Goal: Transaction & Acquisition: Register for event/course

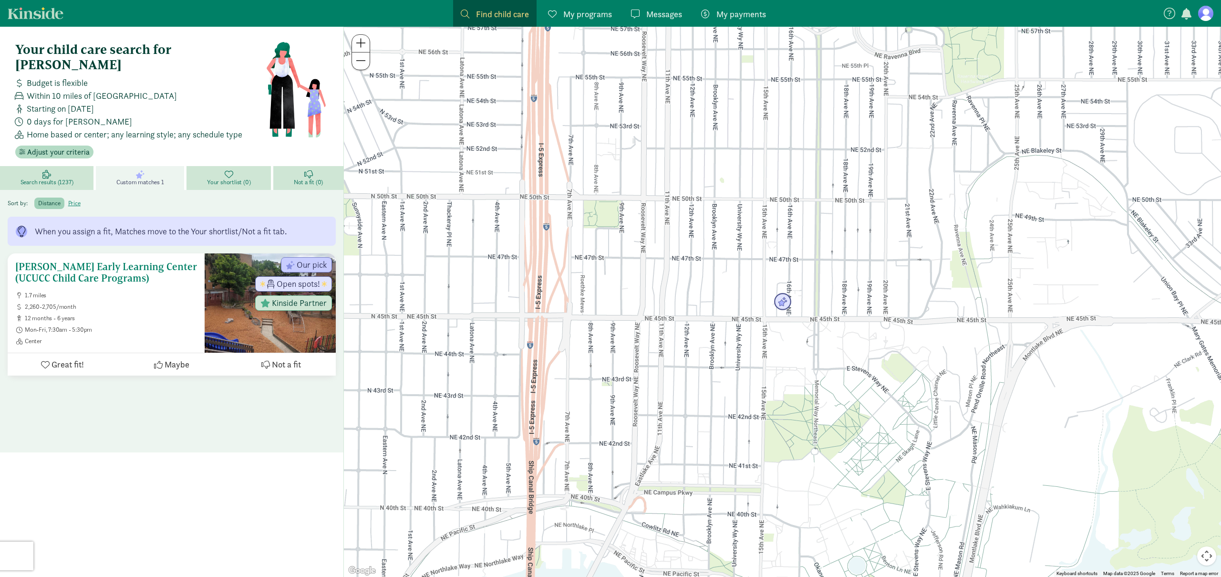
click at [100, 261] on h5 "[PERSON_NAME] Early Learning Center (UCUCC Child Care Programs)" at bounding box center [106, 272] width 182 height 23
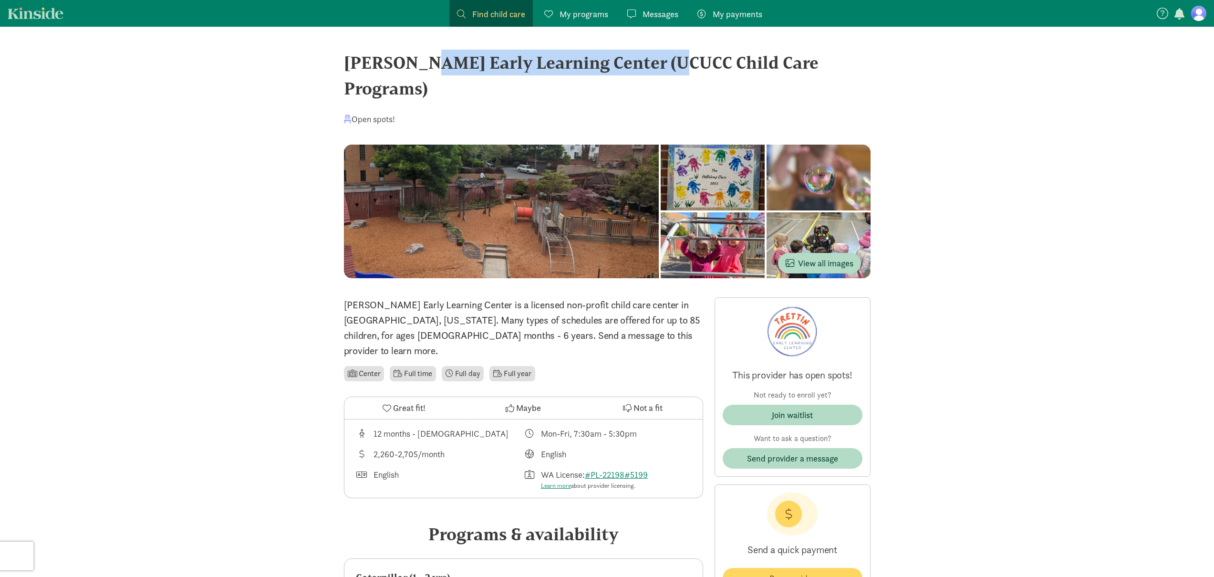
drag, startPoint x: 343, startPoint y: 62, endPoint x: 580, endPoint y: 62, distance: 237.1
click at [580, 62] on div "[PERSON_NAME] Early Learning Center (UCUCC Child Care Programs)" at bounding box center [607, 76] width 527 height 52
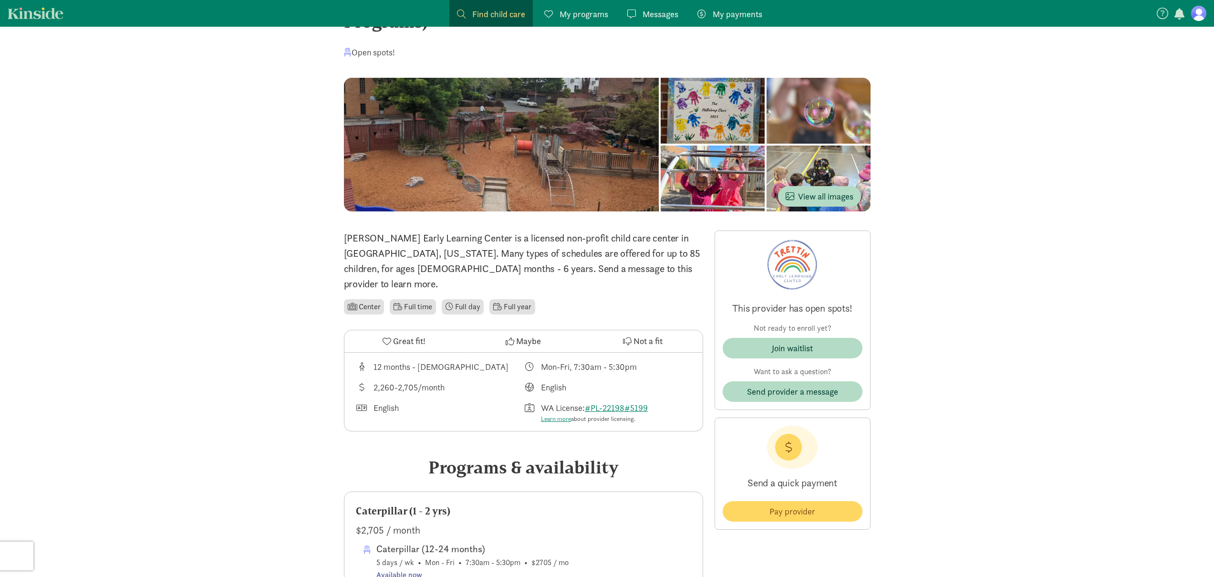
scroll to position [148, 0]
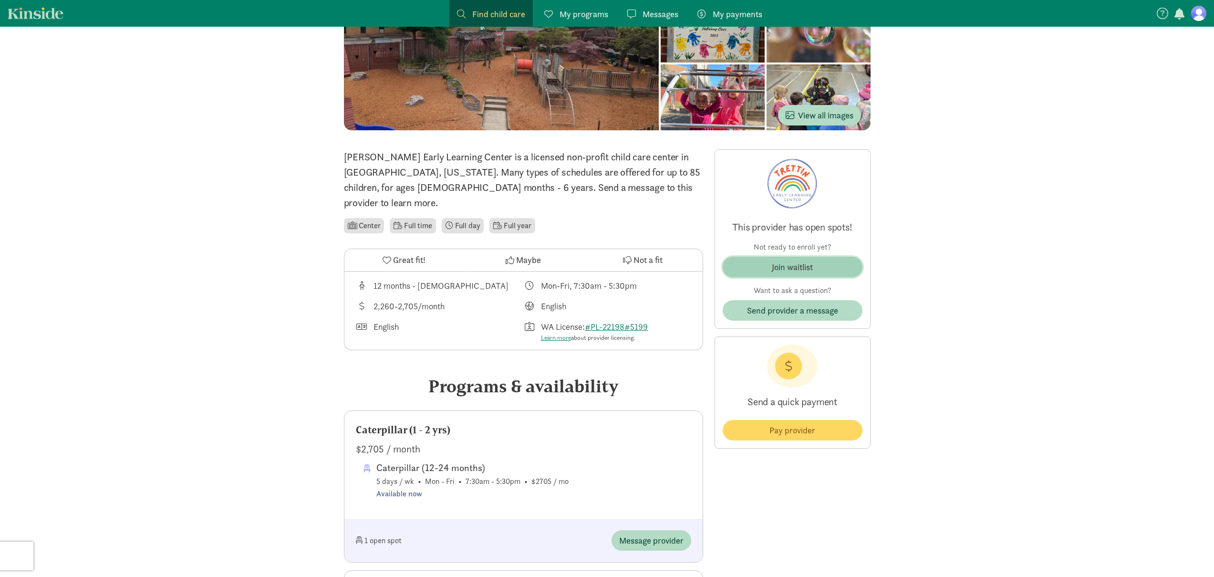
click at [787, 260] on div "Join waitlist" at bounding box center [792, 266] width 41 height 13
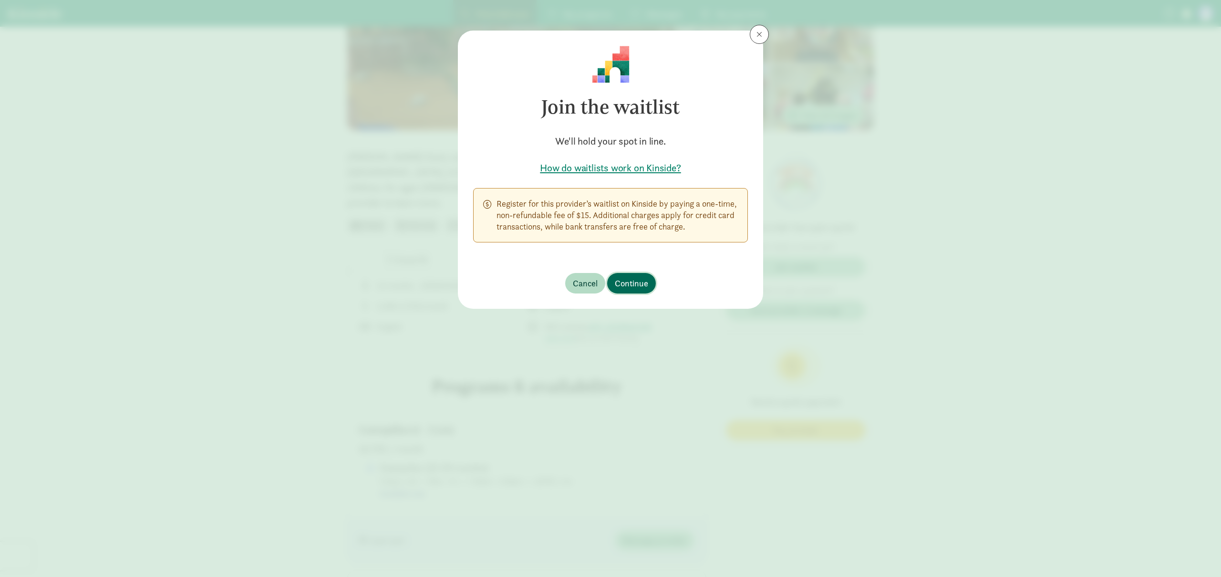
click at [635, 280] on span "Continue" at bounding box center [631, 283] width 33 height 13
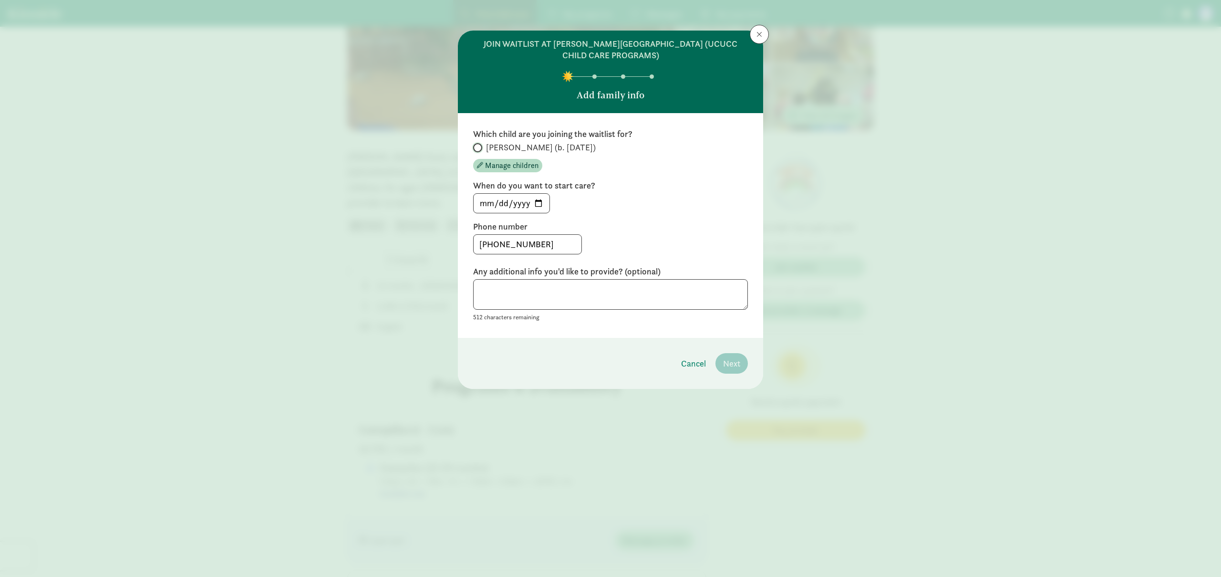
click at [478, 145] on input "[PERSON_NAME] (b. [DATE])" at bounding box center [476, 148] width 6 height 6
radio input "true"
click at [544, 201] on input "[DATE]" at bounding box center [512, 203] width 76 height 19
click at [541, 205] on input "[DATE]" at bounding box center [512, 203] width 76 height 19
type input "[DATE]"
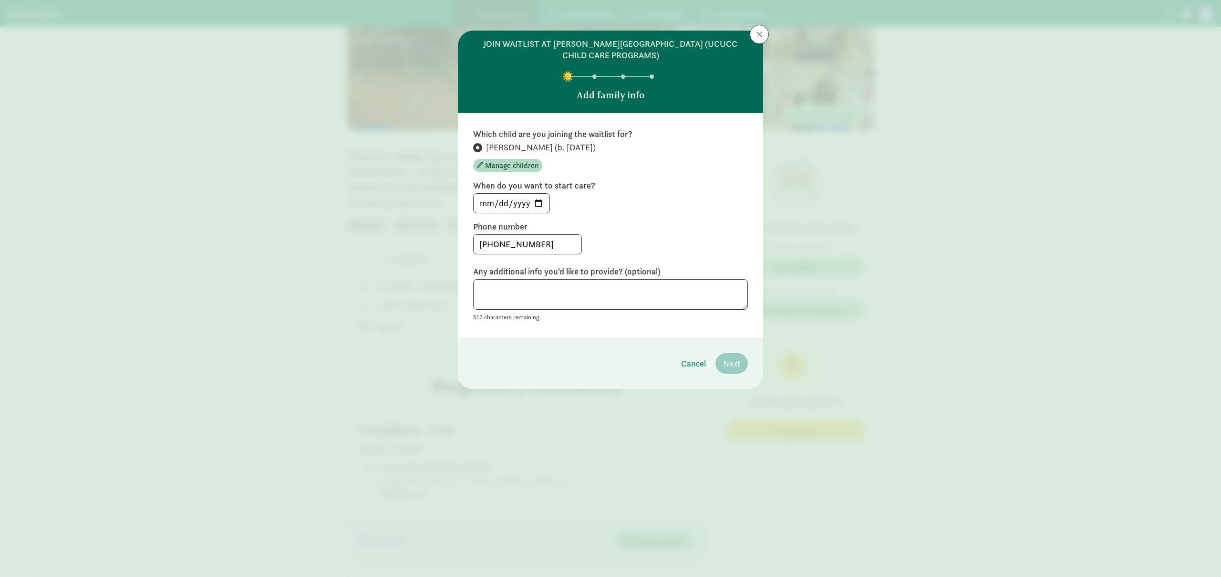
click at [681, 205] on div "[DATE]" at bounding box center [610, 203] width 275 height 20
click at [698, 192] on div "When do you want to start care? [DATE]" at bounding box center [610, 196] width 275 height 33
click at [698, 193] on div "[DATE]" at bounding box center [610, 203] width 275 height 20
click at [658, 301] on textarea at bounding box center [610, 294] width 275 height 31
click at [695, 239] on div "[PHONE_NUMBER]" at bounding box center [610, 244] width 275 height 20
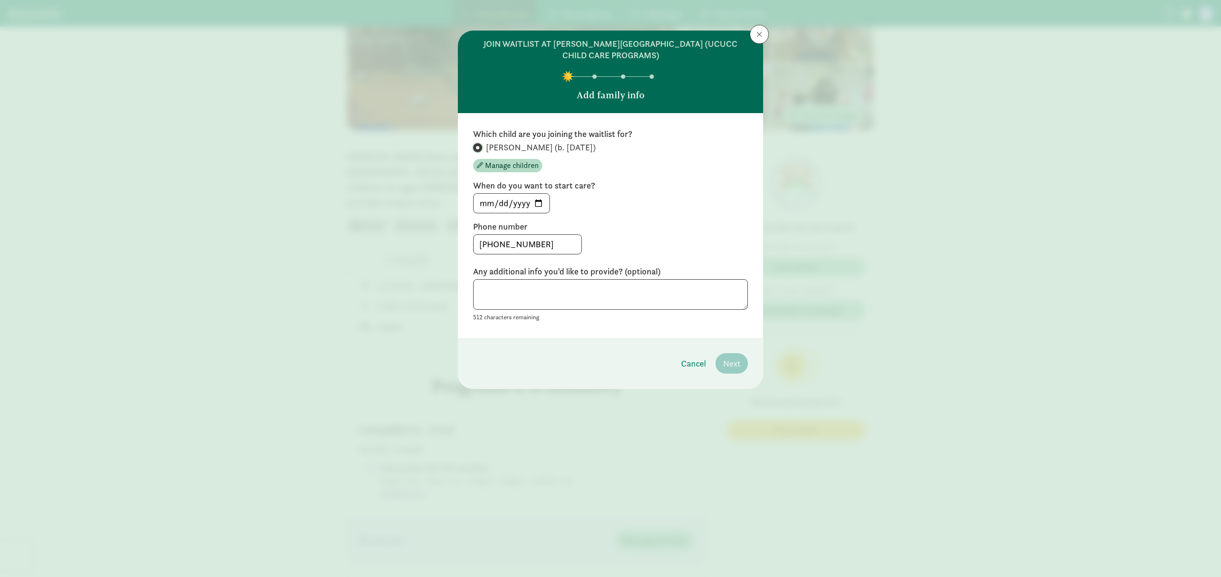
click at [476, 146] on input "[PERSON_NAME] (b. [DATE])" at bounding box center [476, 148] width 6 height 6
drag, startPoint x: 647, startPoint y: 172, endPoint x: 664, endPoint y: 193, distance: 26.8
click at [648, 172] on div "Which child are you joining the waitlist for? [PERSON_NAME] (b. [DATE]) Manage …" at bounding box center [610, 225] width 275 height 194
click at [731, 351] on footer "Cancel Next" at bounding box center [610, 363] width 305 height 51
click at [721, 221] on label "Phone number" at bounding box center [610, 226] width 275 height 11
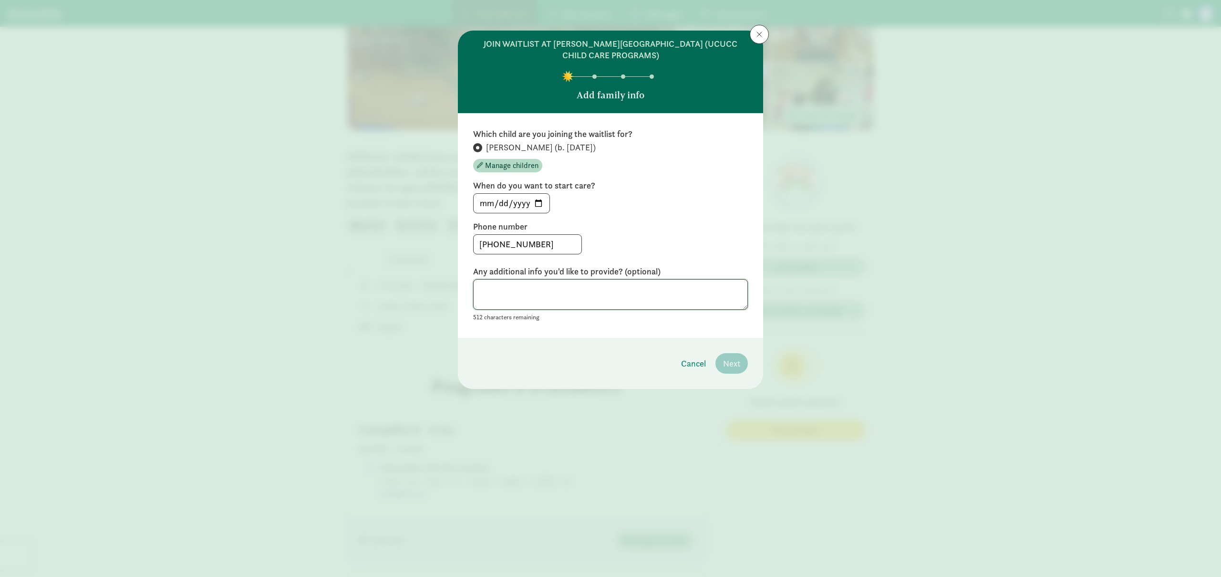
click at [618, 291] on textarea at bounding box center [610, 294] width 275 height 31
type textarea "N/A"
drag, startPoint x: 560, startPoint y: 252, endPoint x: 552, endPoint y: 248, distance: 8.5
click at [558, 251] on input "[PHONE_NUMBER]" at bounding box center [528, 244] width 108 height 19
drag, startPoint x: 485, startPoint y: 245, endPoint x: 468, endPoint y: 245, distance: 16.7
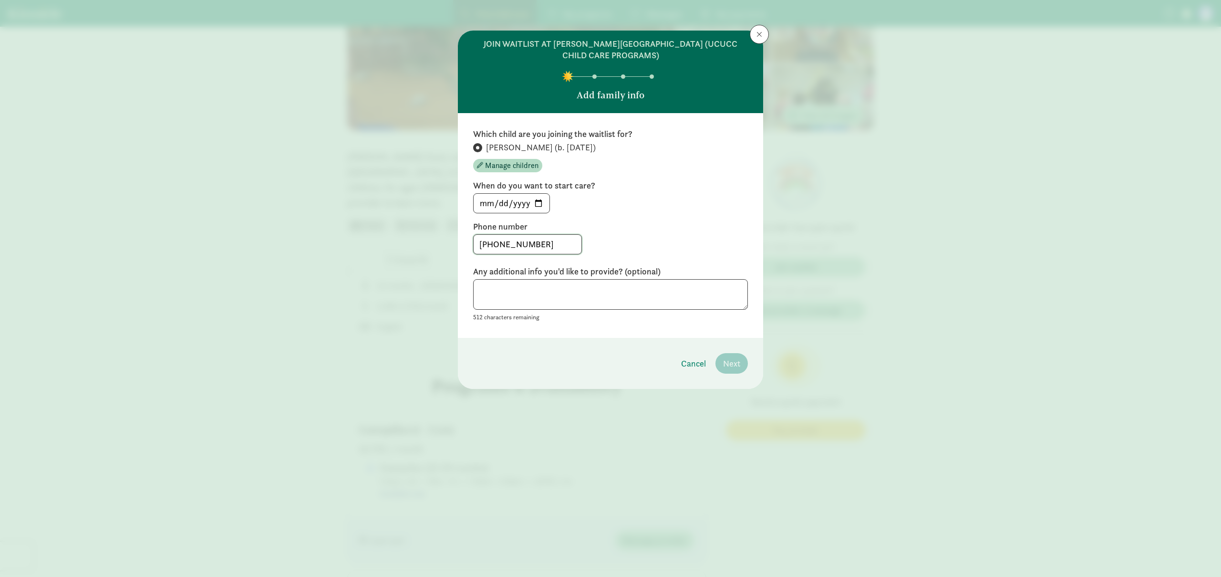
click at [468, 245] on div "Which child are you joining the waitlist for? [PERSON_NAME] (b. [DATE]) Manage …" at bounding box center [610, 225] width 305 height 225
type input "4082303126"
click at [648, 240] on div "4082303126" at bounding box center [610, 244] width 275 height 20
click at [725, 362] on span "Next" at bounding box center [731, 363] width 17 height 13
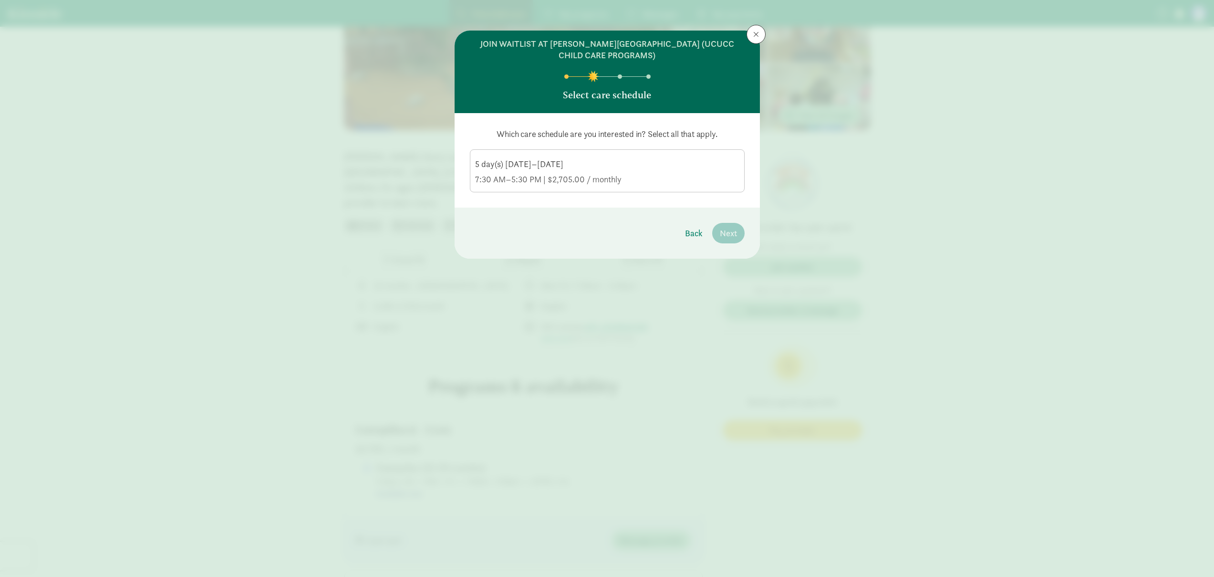
click at [632, 176] on div "7:30 AM–5:30 PM | $2,705.00 / monthly" at bounding box center [607, 179] width 264 height 11
click at [0, 0] on input "5 day(s) [DATE]–[DATE] 7:30 AM–5:30 PM | $2,705.00 / monthly" at bounding box center [0, 0] width 0 height 0
click at [726, 239] on button "Next" at bounding box center [728, 233] width 32 height 21
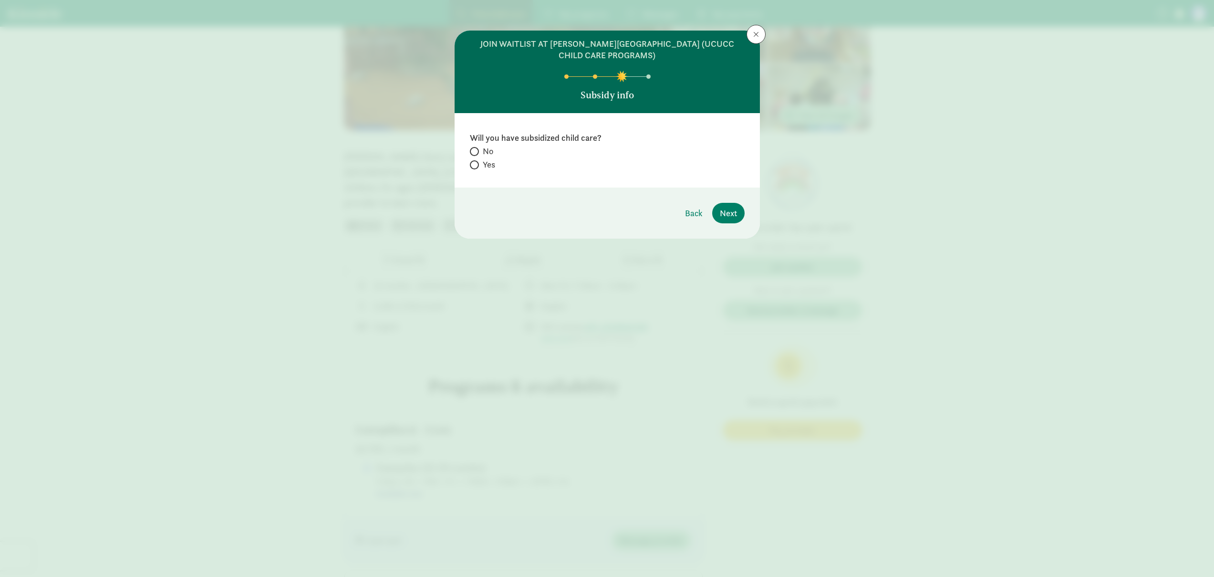
click at [480, 164] on label "Yes" at bounding box center [607, 164] width 275 height 11
click at [476, 164] on input "Yes" at bounding box center [473, 165] width 6 height 6
radio input "true"
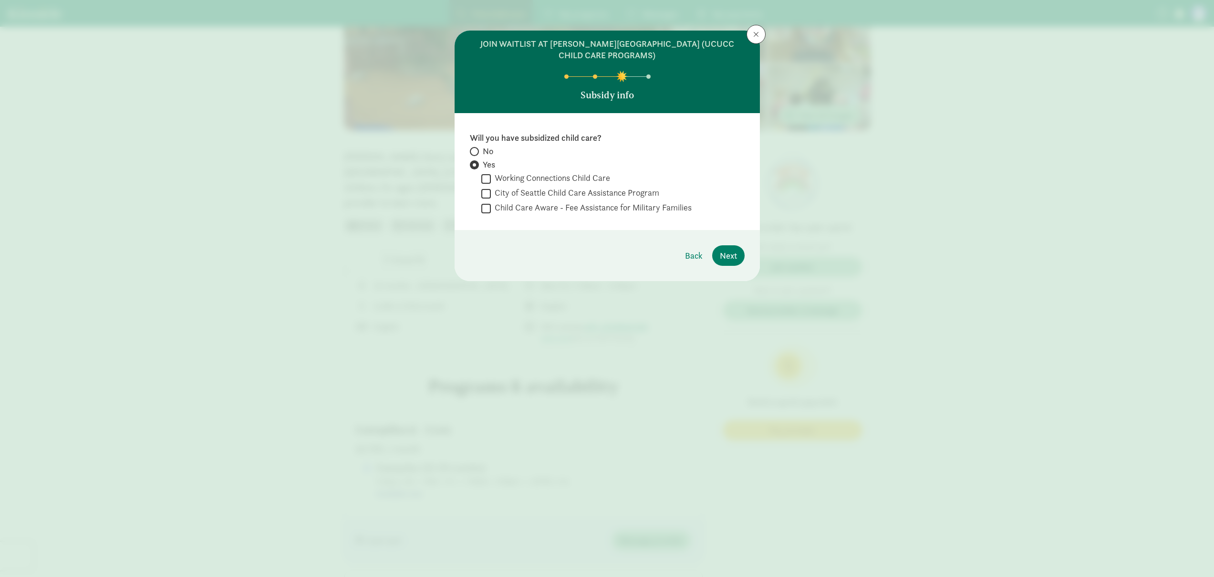
click at [489, 154] on span "No" at bounding box center [488, 150] width 10 height 11
click at [476, 154] on input "No" at bounding box center [473, 151] width 6 height 6
radio input "true"
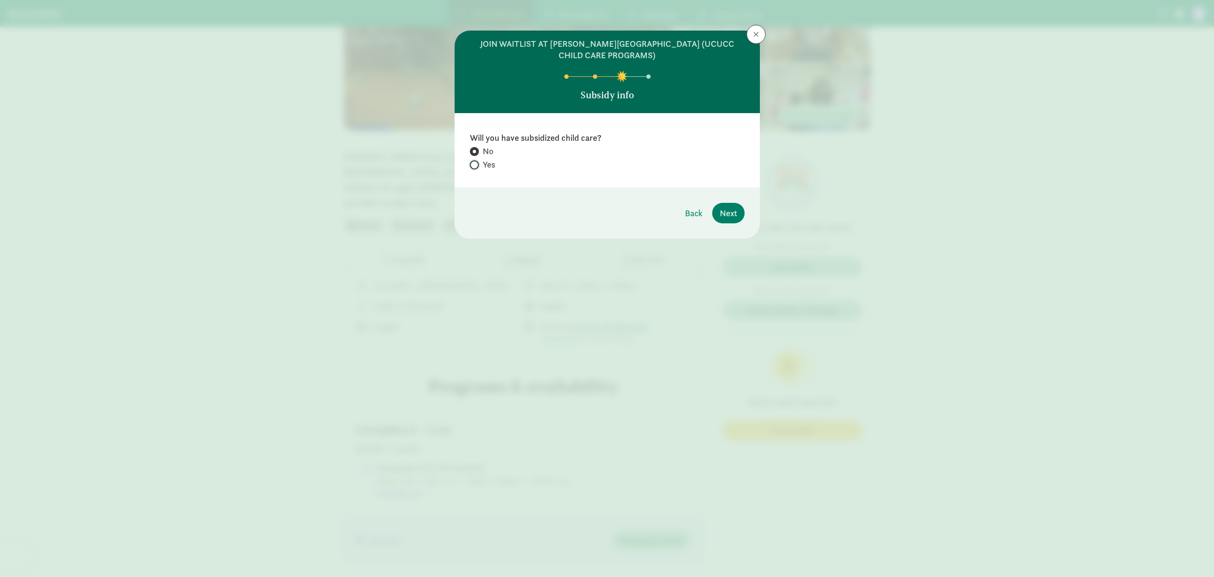
click at [473, 164] on input "Yes" at bounding box center [473, 165] width 6 height 6
radio input "true"
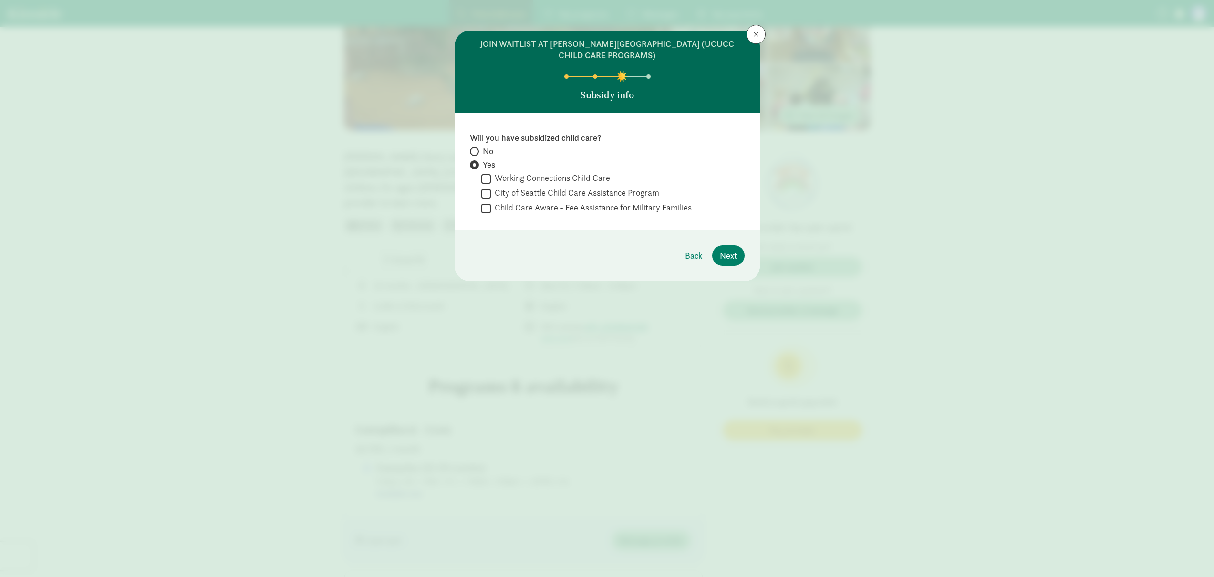
click at [480, 155] on label "No" at bounding box center [607, 150] width 275 height 11
click at [476, 155] on input "No" at bounding box center [473, 151] width 6 height 6
radio input "true"
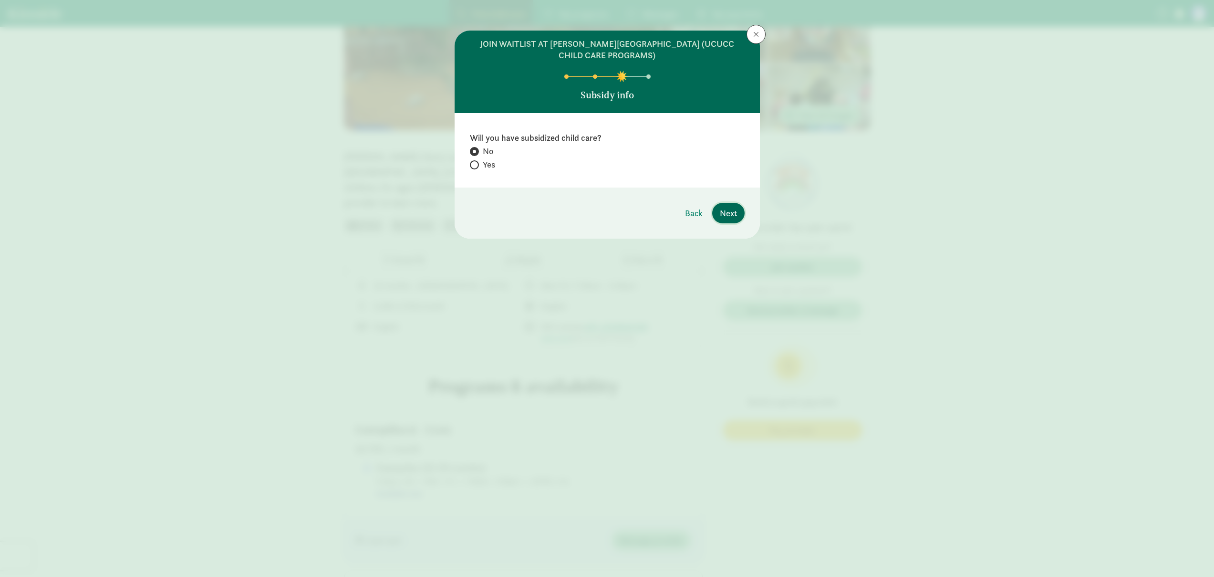
click at [740, 209] on button "Next" at bounding box center [728, 213] width 32 height 21
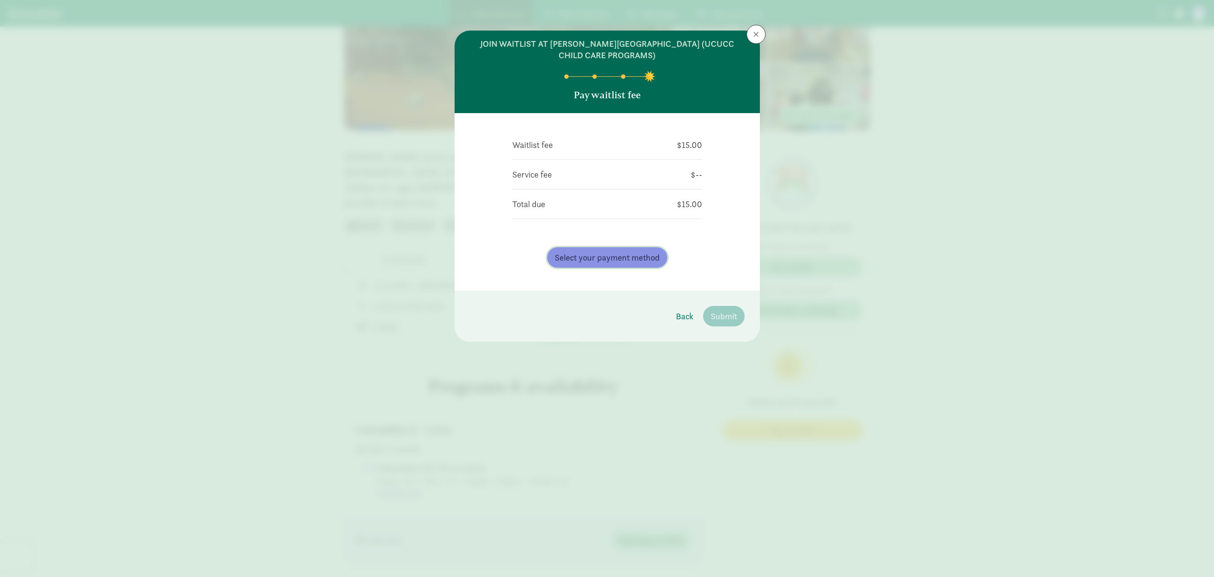
click at [625, 263] on span "Select your payment method" at bounding box center [607, 257] width 105 height 13
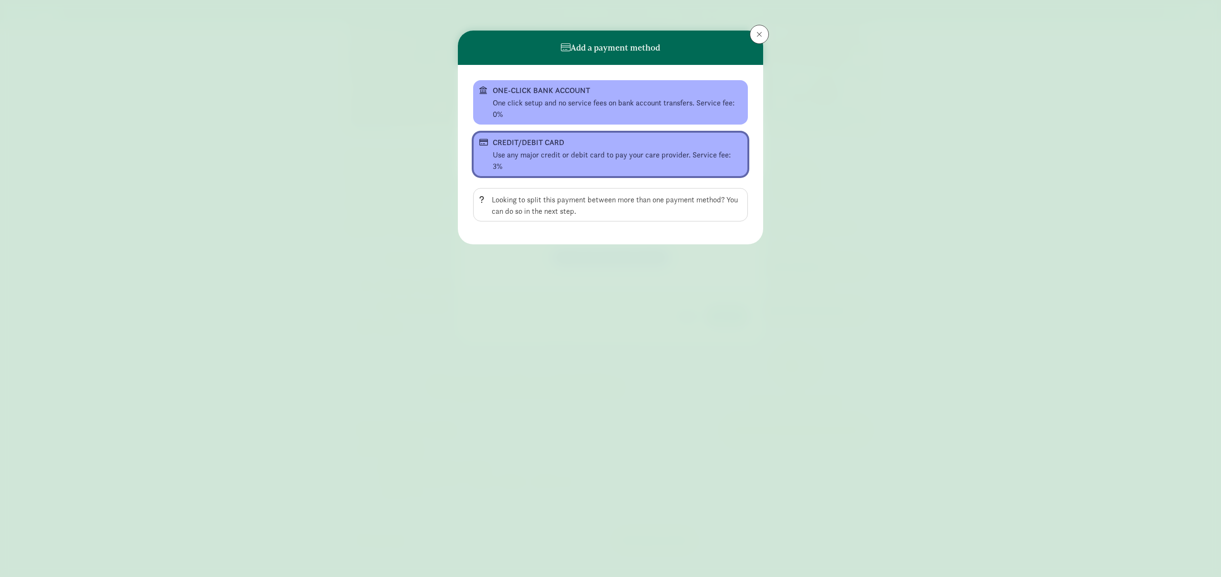
click at [560, 152] on div "Use any major credit or debit card to pay your care provider. Service fee: 3%" at bounding box center [617, 160] width 249 height 23
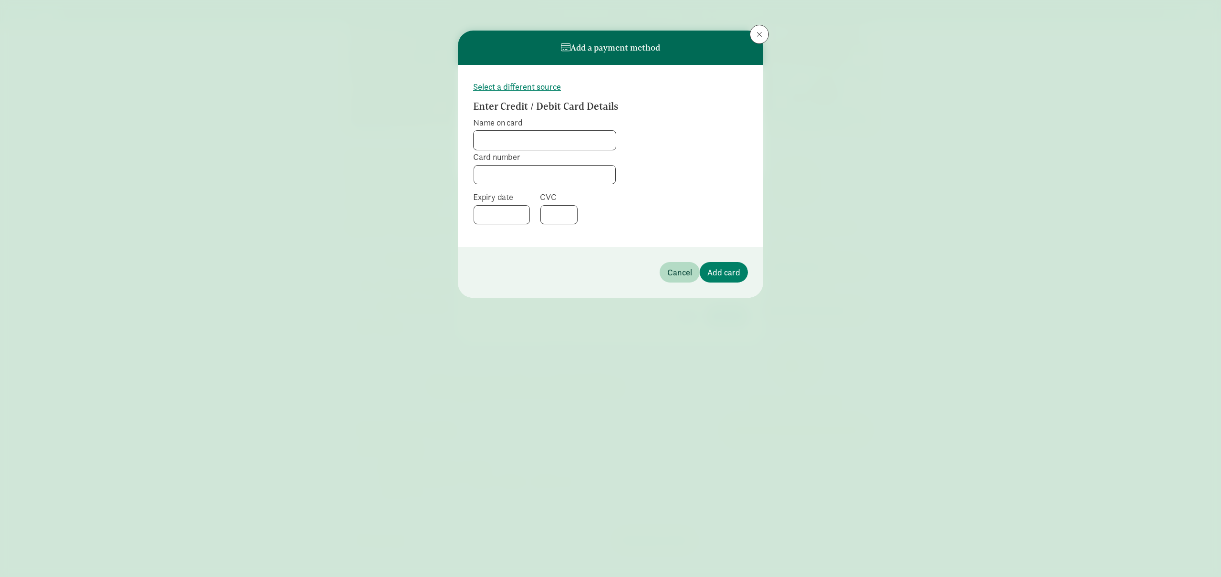
click at [548, 145] on input "Name on card" at bounding box center [545, 140] width 142 height 19
type input "[PERSON_NAME]"
click at [697, 208] on form "Select a different source Enter Credit / Debit Card Details Name on card [PERSO…" at bounding box center [610, 155] width 275 height 151
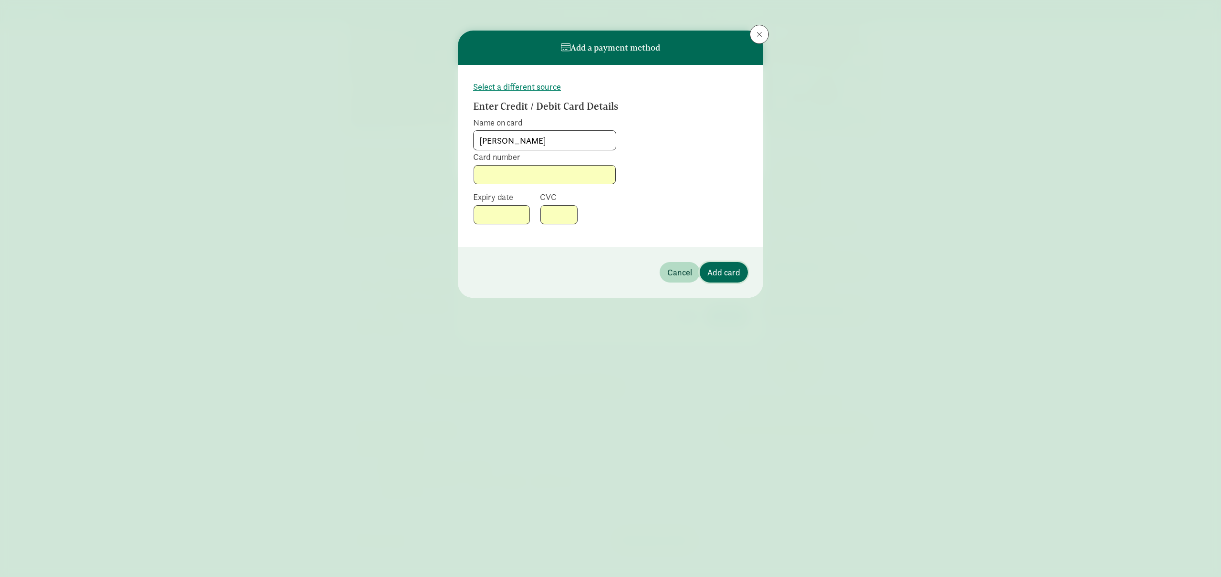
click at [728, 270] on span "Add card" at bounding box center [723, 272] width 33 height 13
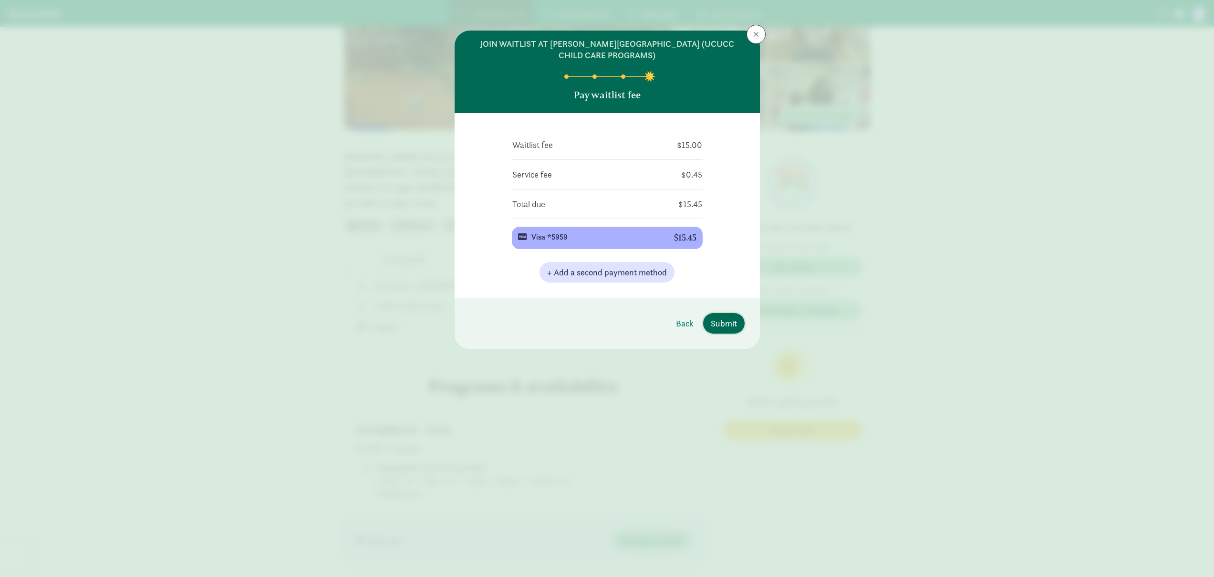
click at [730, 320] on span "Submit" at bounding box center [724, 323] width 26 height 13
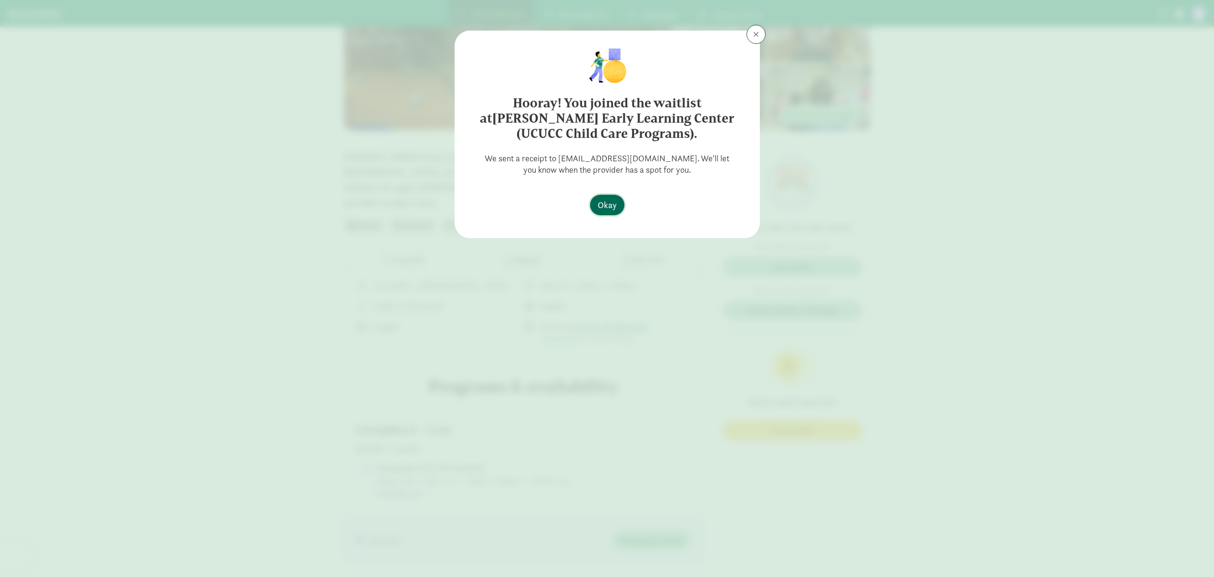
click at [605, 204] on span "Okay" at bounding box center [607, 204] width 19 height 13
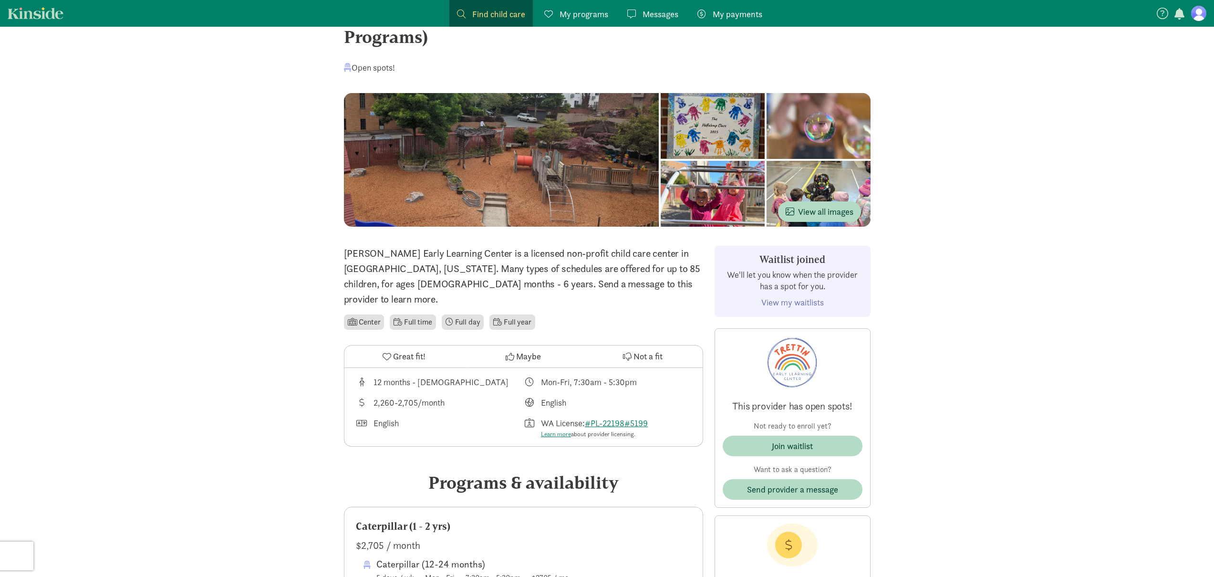
scroll to position [0, 0]
